Goal: Task Accomplishment & Management: Complete application form

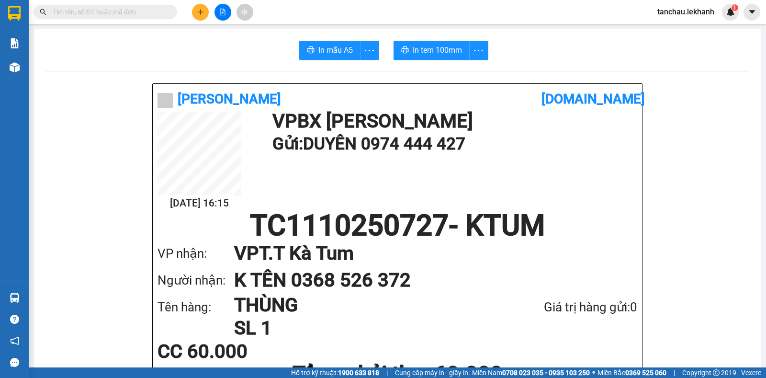
click at [204, 13] on icon "plus" at bounding box center [200, 12] width 7 height 7
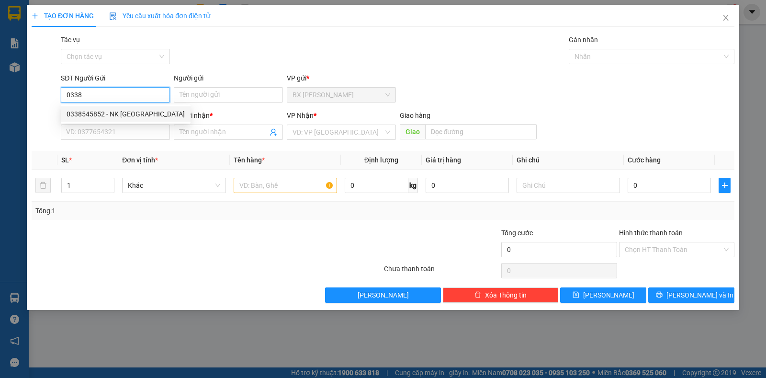
click at [125, 108] on div "0338545852 - NK [GEOGRAPHIC_DATA]" at bounding box center [126, 113] width 130 height 15
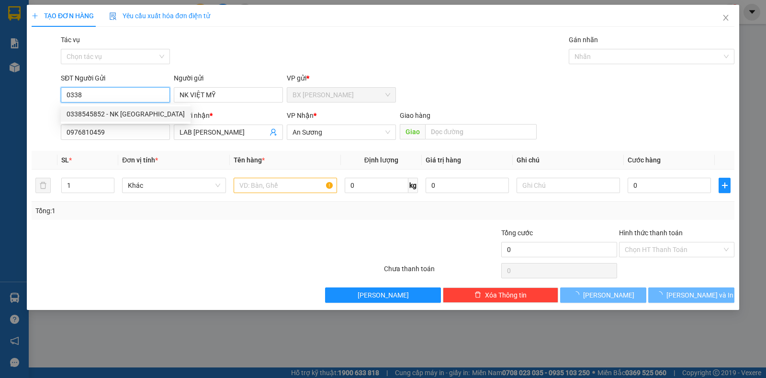
type input "0338545852"
type input "NK VIỆT MỸ"
type input "0976810459"
type input "LAB [PERSON_NAME]"
type input "30.000"
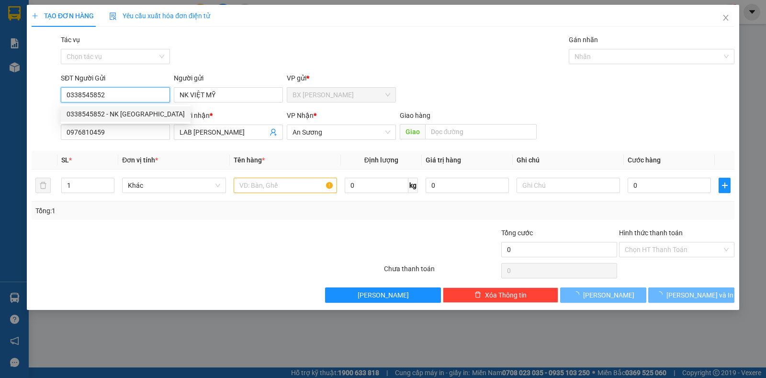
type input "30.000"
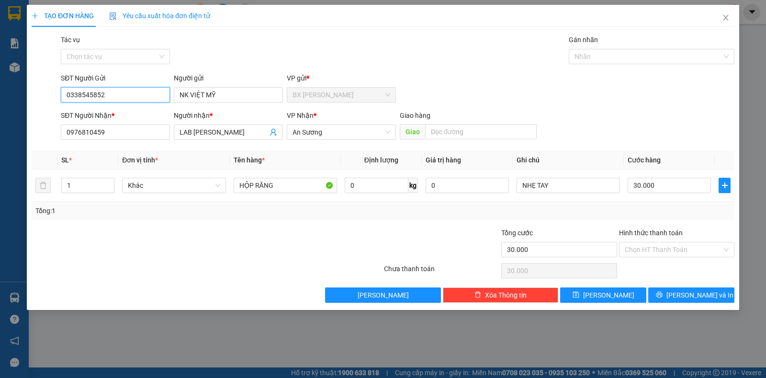
type input "0338545852"
click at [668, 282] on div "Transit Pickup Surcharge Ids Transit Deliver Surcharge Ids Transit Deliver Surc…" at bounding box center [383, 168] width 703 height 268
click at [672, 291] on button "[PERSON_NAME] và In" at bounding box center [692, 294] width 86 height 15
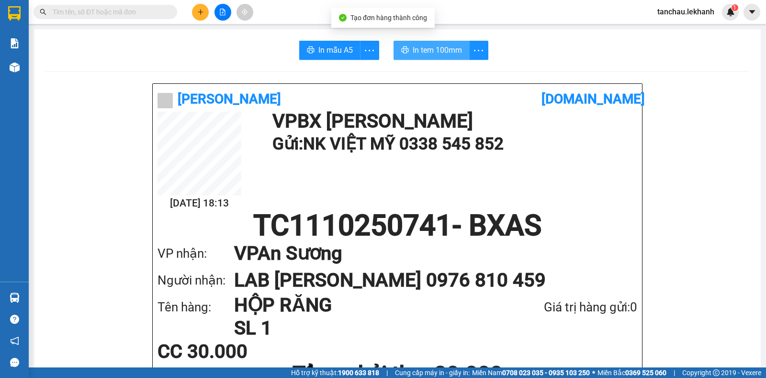
click at [442, 51] on span "In tem 100mm" at bounding box center [437, 50] width 49 height 12
